Goal: Information Seeking & Learning: Learn about a topic

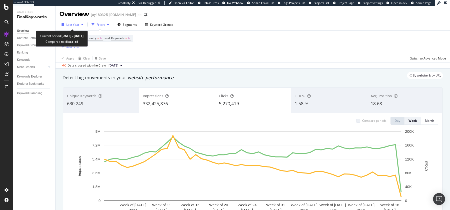
click at [79, 23] on div "button" at bounding box center [82, 24] width 6 height 3
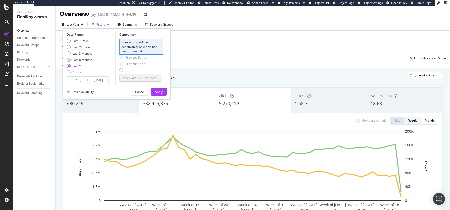
click at [78, 59] on div "Last 6 Months" at bounding box center [83, 60] width 20 height 4
type input "[DATE]"
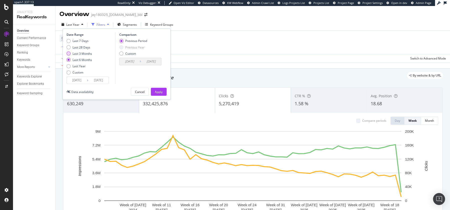
click at [79, 55] on div "Last 3 Months" at bounding box center [83, 54] width 20 height 4
type input "[DATE]"
click at [126, 48] on div "Previous Year" at bounding box center [134, 47] width 19 height 4
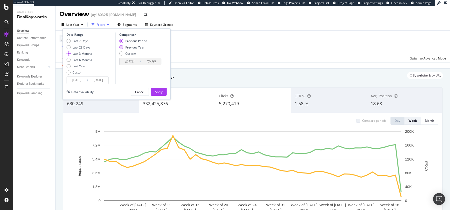
type input "[DATE]"
click at [159, 90] on div "Apply" at bounding box center [159, 92] width 8 height 4
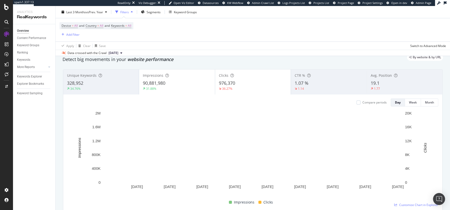
scroll to position [19, 0]
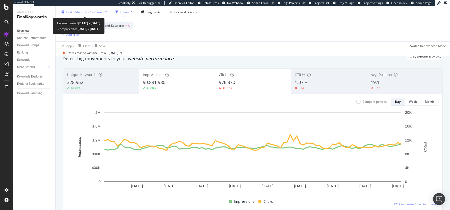
click at [94, 15] on div "Last 3 Months vs Prev. Year" at bounding box center [85, 12] width 50 height 8
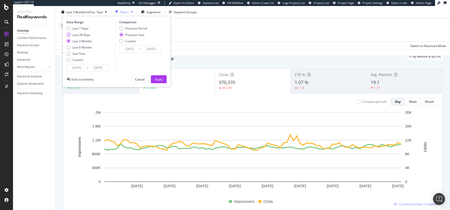
click at [69, 33] on div "Last 28 Days" at bounding box center [69, 35] width 4 height 4
type input "[DATE]"
click at [159, 78] on div "Apply" at bounding box center [159, 79] width 8 height 4
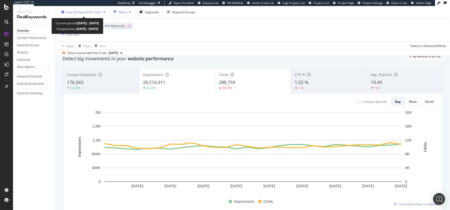
click at [87, 13] on span "vs Prev. Year" at bounding box center [92, 12] width 17 height 4
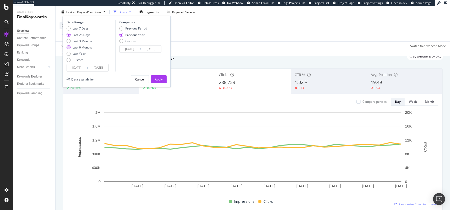
click at [78, 46] on div "Last 6 Months" at bounding box center [83, 47] width 20 height 4
type input "[DATE]"
click at [157, 81] on div "Apply" at bounding box center [159, 79] width 8 height 4
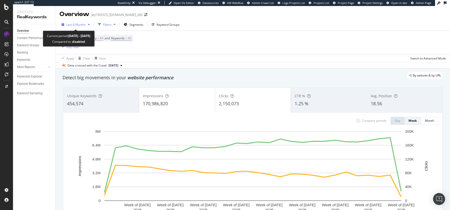
click at [74, 26] on span "Last 6 Months" at bounding box center [76, 25] width 20 height 4
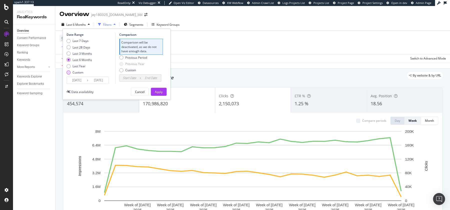
click at [73, 73] on div "Custom" at bounding box center [78, 72] width 11 height 4
type input "[DATE]"
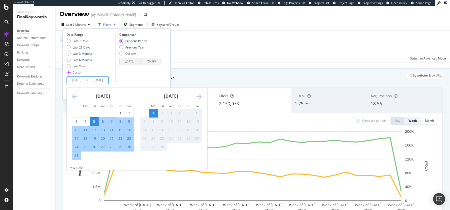
click at [76, 79] on input "[DATE]" at bounding box center [77, 80] width 20 height 7
click at [74, 96] on icon "Move backward to switch to the previous month." at bounding box center [74, 97] width 5 height 6
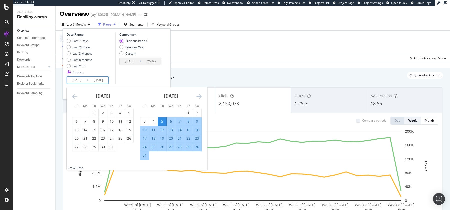
click at [74, 96] on icon "Move backward to switch to the previous month." at bounding box center [74, 97] width 5 height 6
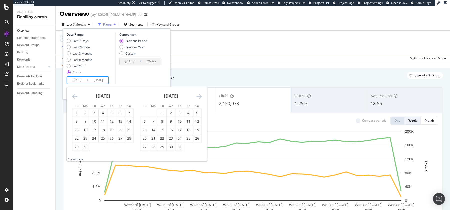
click at [74, 96] on icon "Move backward to switch to the previous month." at bounding box center [74, 97] width 5 height 6
click at [198, 97] on icon "Move forward to switch to the next month." at bounding box center [198, 97] width 5 height 6
click at [74, 96] on icon "Move backward to switch to the previous month." at bounding box center [74, 97] width 5 height 6
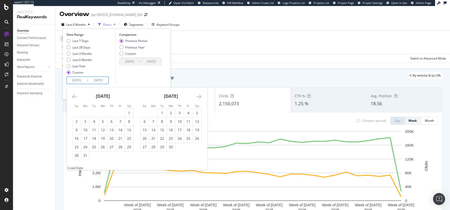
click at [74, 96] on icon "Move backward to switch to the previous month." at bounding box center [74, 97] width 5 height 6
click at [72, 95] on icon "Move backward to switch to the previous month." at bounding box center [74, 97] width 5 height 6
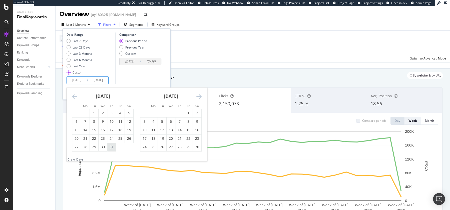
click at [114, 148] on div "31" at bounding box center [111, 147] width 9 height 5
type input "[DATE]"
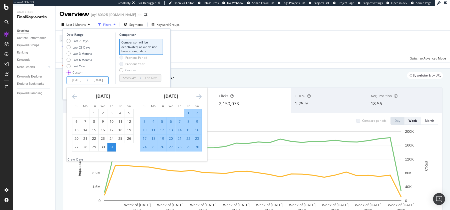
click at [199, 96] on icon "Move forward to switch to the next month." at bounding box center [198, 97] width 5 height 6
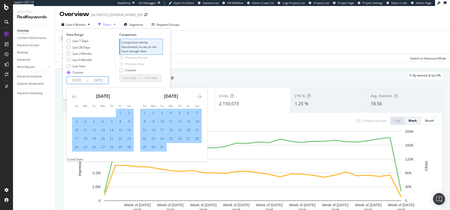
click at [199, 96] on icon "Move forward to switch to the next month." at bounding box center [198, 97] width 5 height 6
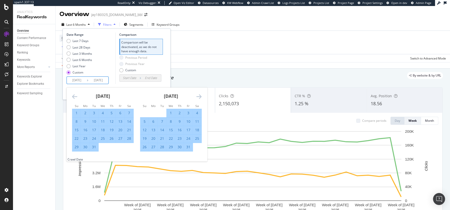
click at [188, 145] on div "31" at bounding box center [188, 147] width 9 height 5
type input "[DATE]"
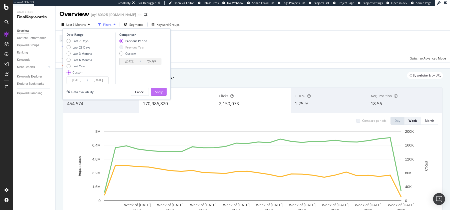
click at [158, 93] on div "Apply" at bounding box center [159, 92] width 8 height 4
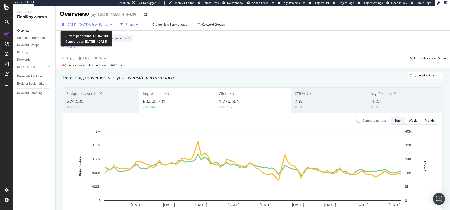
click at [108, 23] on span "vs Prev. Period" at bounding box center [98, 25] width 20 height 4
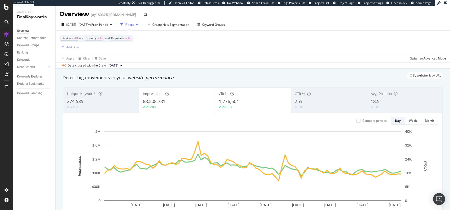
click at [286, 45] on div "Device = All and Country = All and Keywords = All Add Filter" at bounding box center [253, 42] width 387 height 23
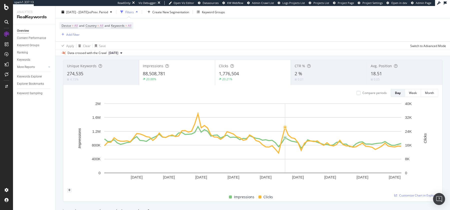
scroll to position [22, 0]
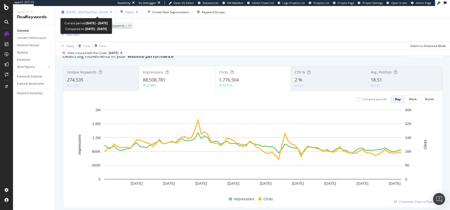
click at [88, 11] on span "[DATE] - [DATE]" at bounding box center [77, 12] width 22 height 4
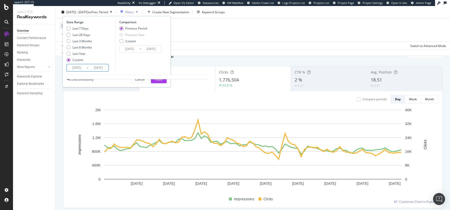
click at [79, 68] on input "[DATE]" at bounding box center [77, 67] width 20 height 7
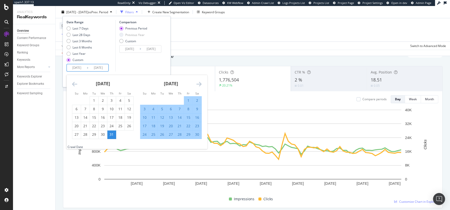
click at [73, 84] on icon "Move backward to switch to the previous month." at bounding box center [74, 84] width 5 height 6
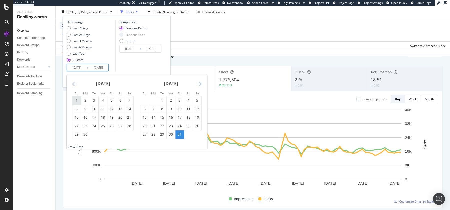
click at [78, 100] on div "1" at bounding box center [76, 100] width 9 height 5
type input "[DATE]"
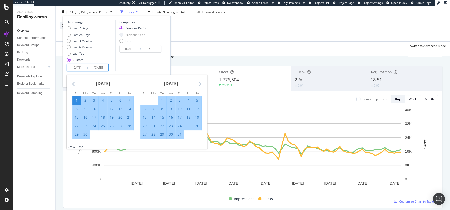
click at [202, 88] on div "[DATE] 1 2 3 4 5 6 7 8 9 10 11 12 13 14 15 16 17 18 19 20 21 22 23 24 25 26 27 …" at bounding box center [171, 107] width 68 height 64
click at [201, 87] on div "[DATE] 1 2 3 4 5 6 7 8 9 10 11 12 13 14 15 16 17 18 19 20 21 22 23 24 25 26 27 …" at bounding box center [171, 107] width 68 height 64
click at [198, 83] on icon "Move forward to switch to the next month." at bounding box center [198, 84] width 5 height 6
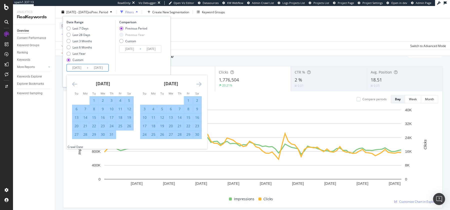
click at [198, 83] on icon "Move forward to switch to the next month." at bounding box center [198, 84] width 5 height 6
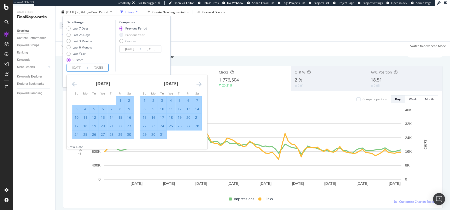
click at [198, 83] on icon "Move forward to switch to the next month." at bounding box center [198, 84] width 5 height 6
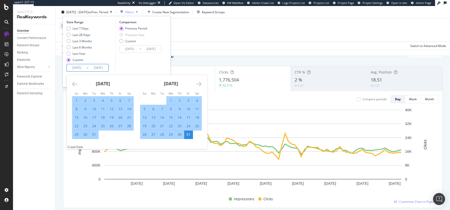
click at [198, 83] on icon "Move forward to switch to the next month." at bounding box center [198, 84] width 5 height 6
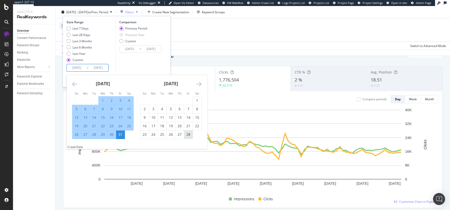
click at [188, 136] on div "28" at bounding box center [188, 134] width 9 height 5
type input "[DATE]"
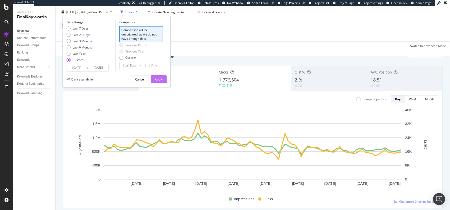
click at [157, 80] on div "Apply" at bounding box center [159, 79] width 8 height 4
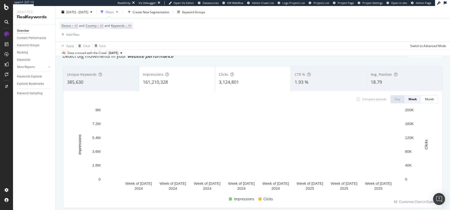
click at [185, 80] on div "161,210,328" at bounding box center [177, 82] width 68 height 7
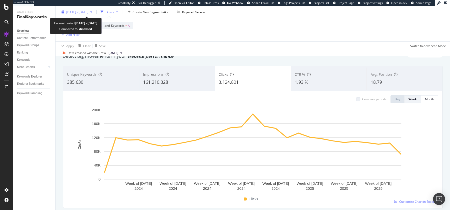
click at [78, 13] on span "[DATE] - [DATE]" at bounding box center [77, 12] width 22 height 4
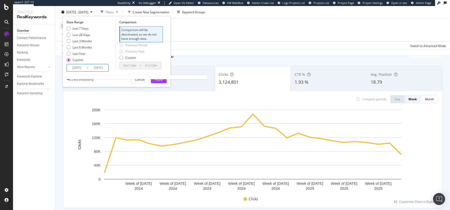
click at [79, 68] on input "[DATE]" at bounding box center [77, 67] width 20 height 7
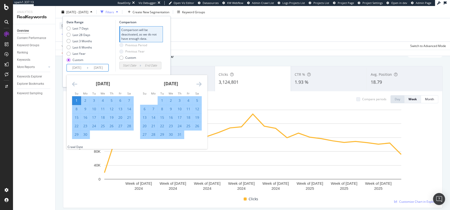
click at [197, 84] on icon "Move forward to switch to the next month." at bounding box center [198, 84] width 5 height 6
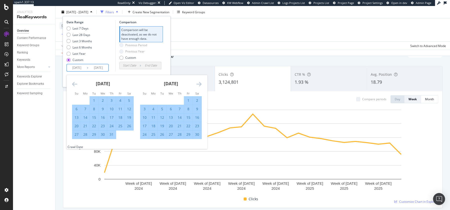
click at [187, 99] on div "1" at bounding box center [188, 100] width 9 height 5
type input "[DATE]"
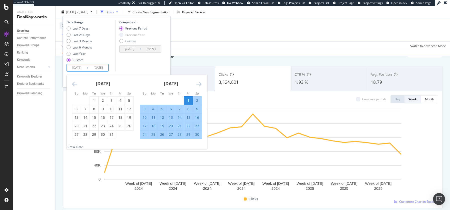
click at [199, 83] on icon "Move forward to switch to the next month." at bounding box center [198, 84] width 5 height 6
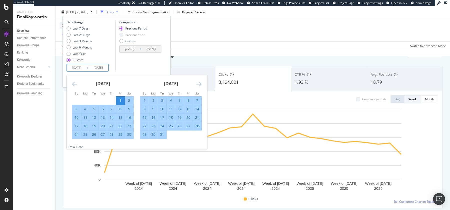
click at [161, 134] on div "31" at bounding box center [162, 134] width 9 height 5
type input "[DATE]"
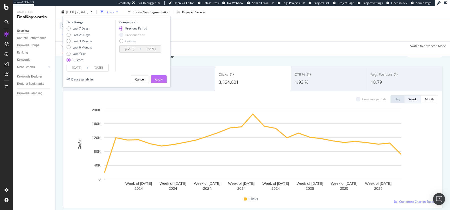
click at [160, 76] on div "Apply" at bounding box center [159, 80] width 8 height 8
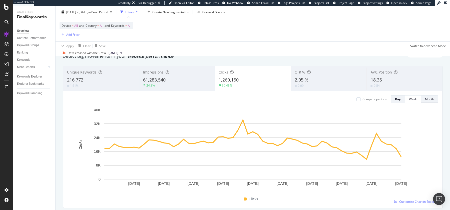
click at [429, 100] on div "Month" at bounding box center [429, 99] width 9 height 4
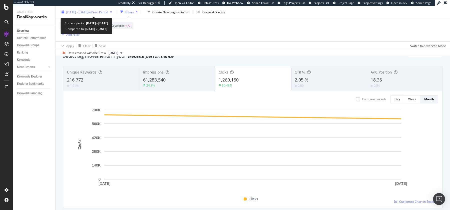
click at [101, 10] on span "vs Prev. Period" at bounding box center [98, 12] width 20 height 4
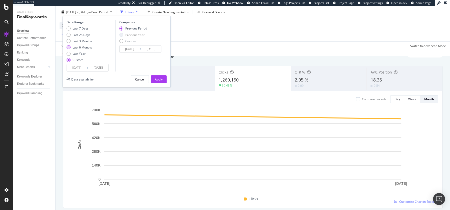
click at [74, 47] on div "Last 6 Months" at bounding box center [83, 47] width 20 height 4
type input "[DATE]"
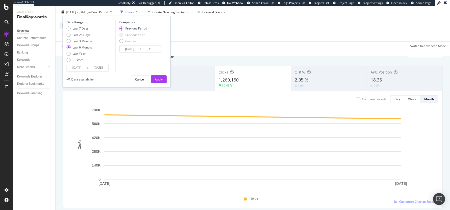
click at [71, 68] on input "[DATE]" at bounding box center [77, 67] width 20 height 7
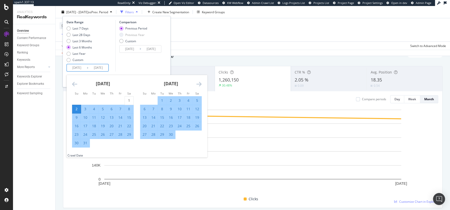
click at [74, 82] on icon "Move backward to switch to the previous month." at bounding box center [74, 84] width 5 height 6
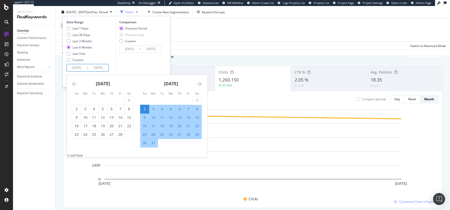
click at [74, 82] on icon "Move backward to switch to the previous month." at bounding box center [74, 84] width 5 height 6
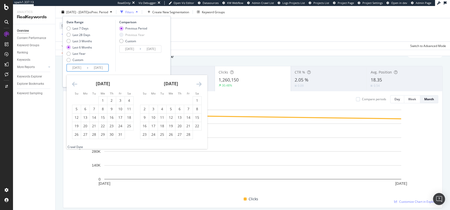
click at [74, 82] on icon "Move backward to switch to the previous month." at bounding box center [74, 84] width 5 height 6
click at [95, 101] on div "1" at bounding box center [94, 100] width 9 height 5
type input "[DATE]"
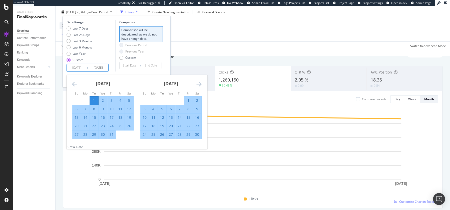
click at [202, 85] on div "[DATE] 1 2 3 4 5 6 7 8 9 10 11 12 13 14 15 16 17 18 19 20 21 22 23 24 25 26 27 …" at bounding box center [171, 107] width 68 height 64
click at [198, 85] on icon "Move forward to switch to the next month." at bounding box center [198, 84] width 5 height 6
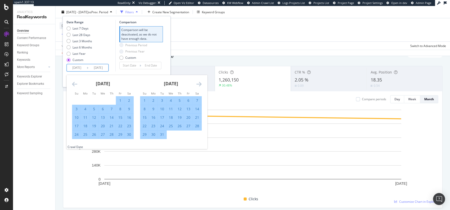
click at [198, 85] on icon "Move forward to switch to the next month." at bounding box center [198, 84] width 5 height 6
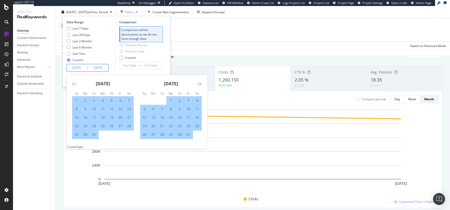
click at [200, 83] on icon "Move forward to switch to the next month." at bounding box center [198, 84] width 5 height 6
click at [188, 137] on div "28" at bounding box center [188, 134] width 9 height 5
type input "[DATE]"
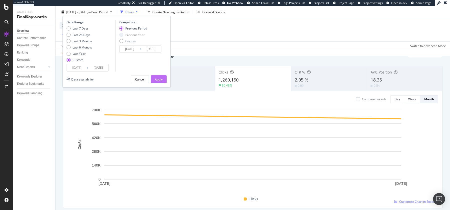
click at [156, 80] on div "Apply" at bounding box center [159, 79] width 8 height 4
